Goal: Find specific page/section: Find specific page/section

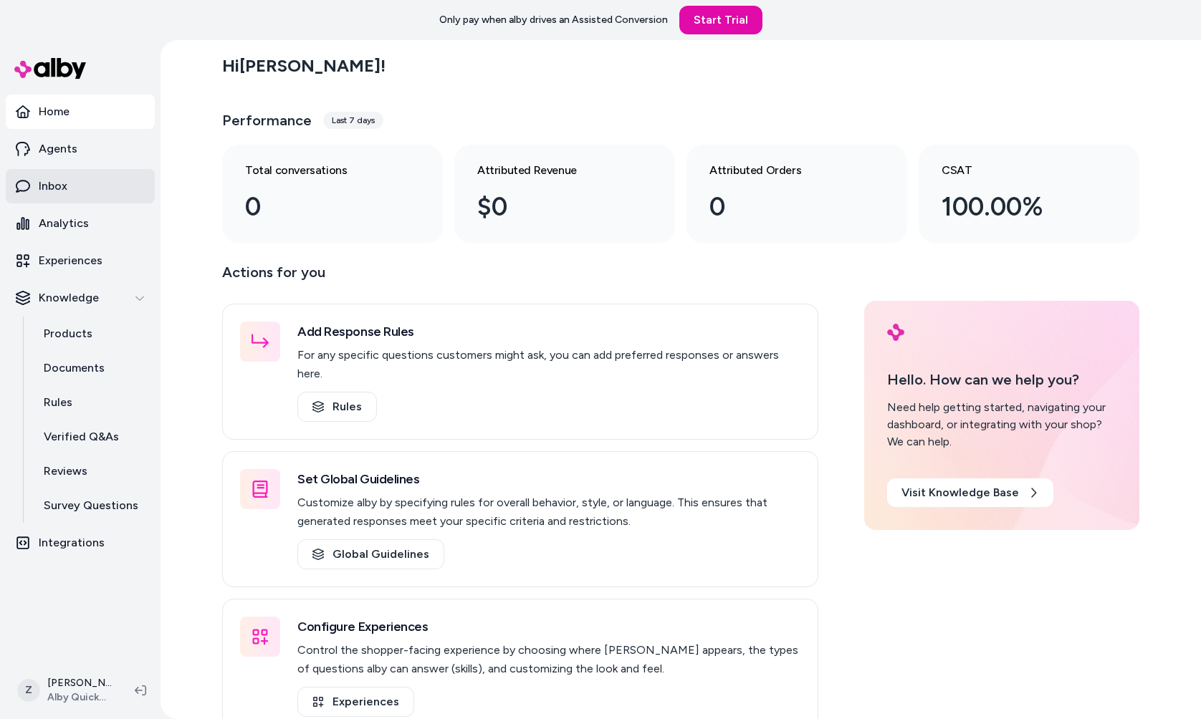
click at [79, 184] on link "Inbox" at bounding box center [80, 186] width 149 height 34
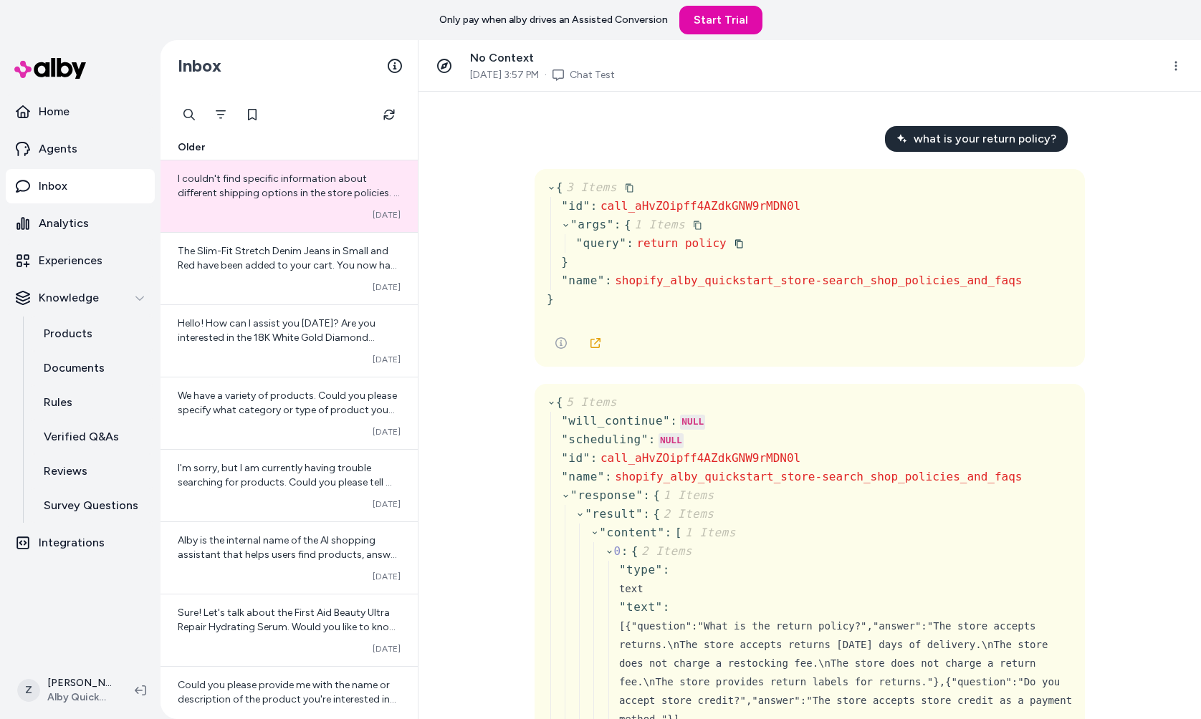
click at [839, 251] on div "" query " : return policy" at bounding box center [798, 243] width 446 height 19
click at [586, 343] on link at bounding box center [595, 343] width 29 height 29
